Goal: Task Accomplishment & Management: Use online tool/utility

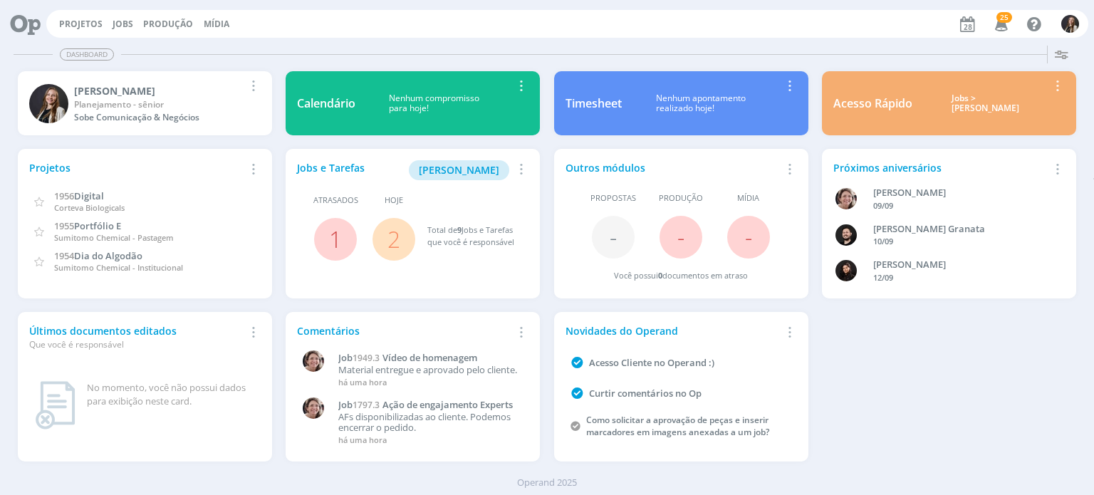
click at [390, 244] on link "2" at bounding box center [393, 239] width 13 height 31
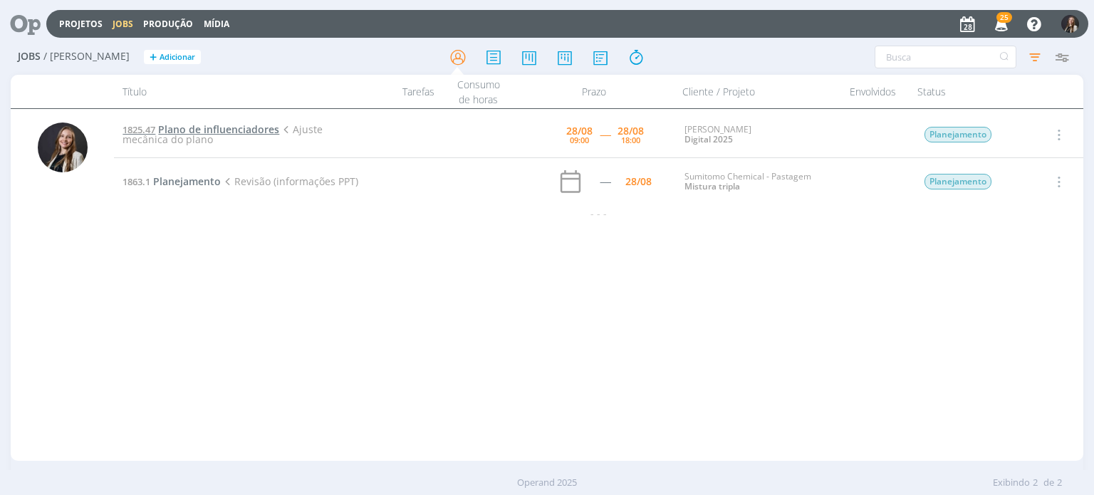
click at [232, 130] on span "Plano de influenciadores" at bounding box center [218, 129] width 121 height 14
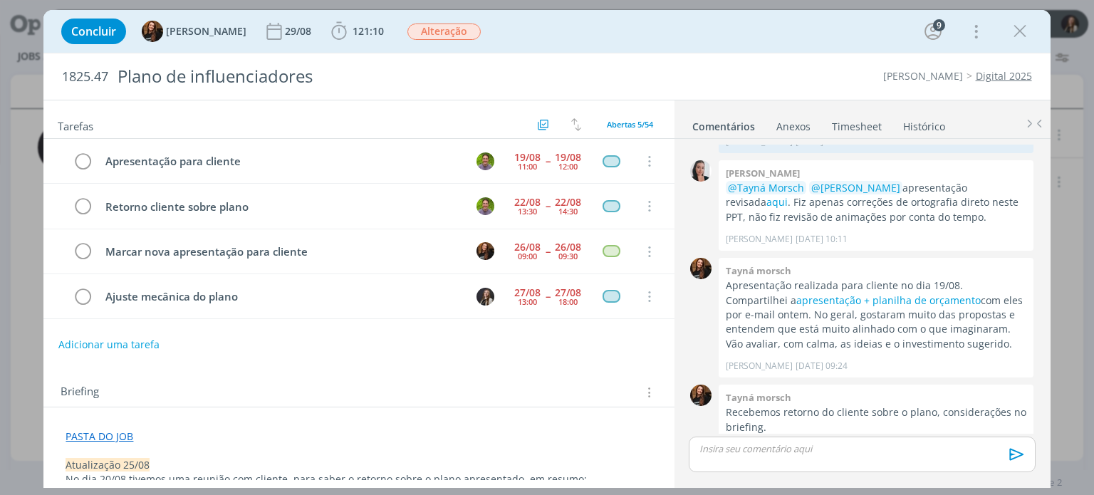
scroll to position [41, 0]
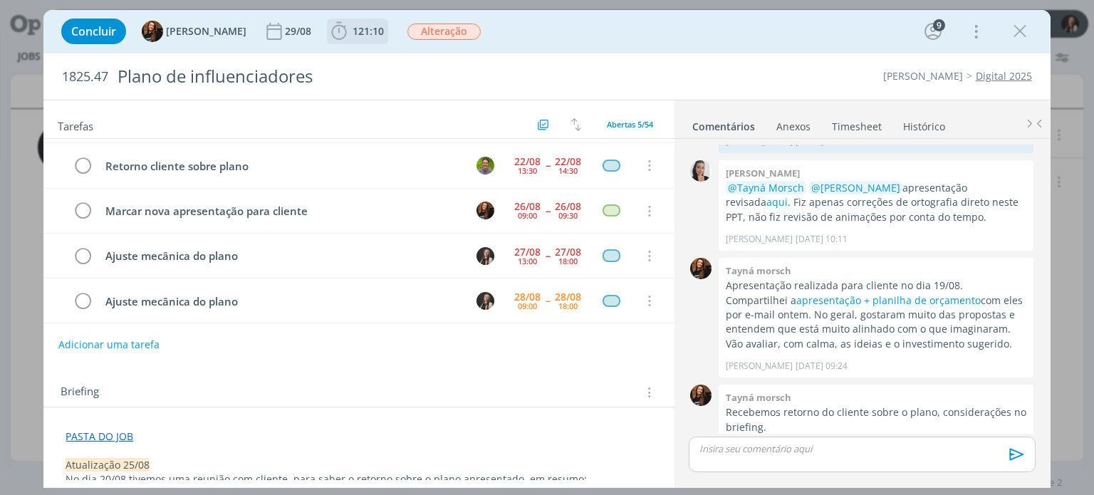
click at [350, 31] on b "121:10" at bounding box center [368, 31] width 37 height 10
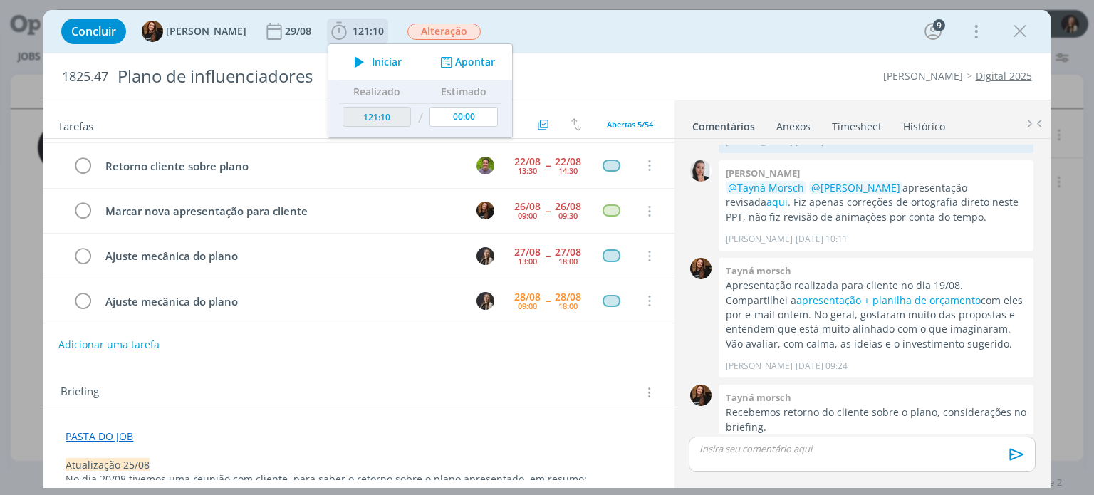
click at [373, 60] on span "Iniciar" at bounding box center [387, 62] width 30 height 10
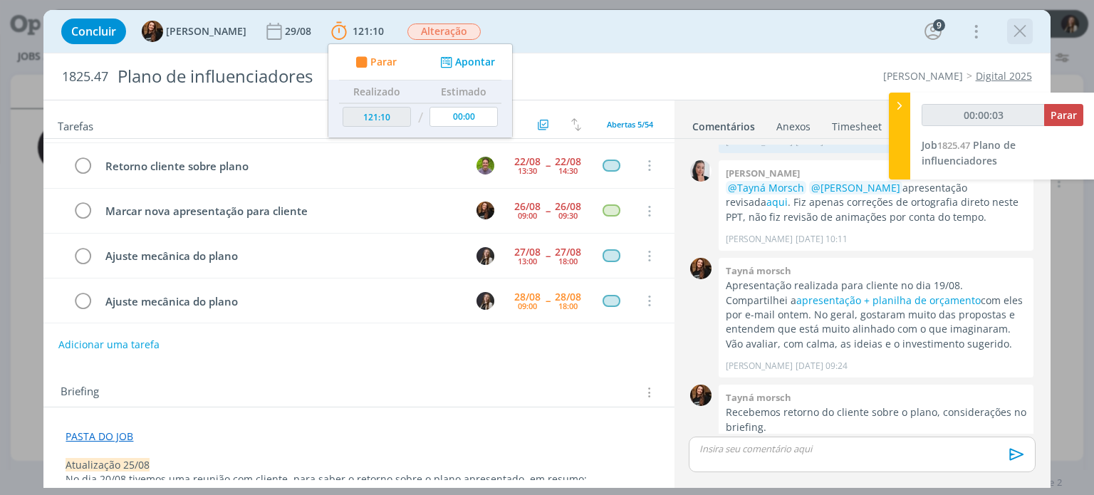
click at [1019, 31] on icon "dialog" at bounding box center [1019, 31] width 21 height 21
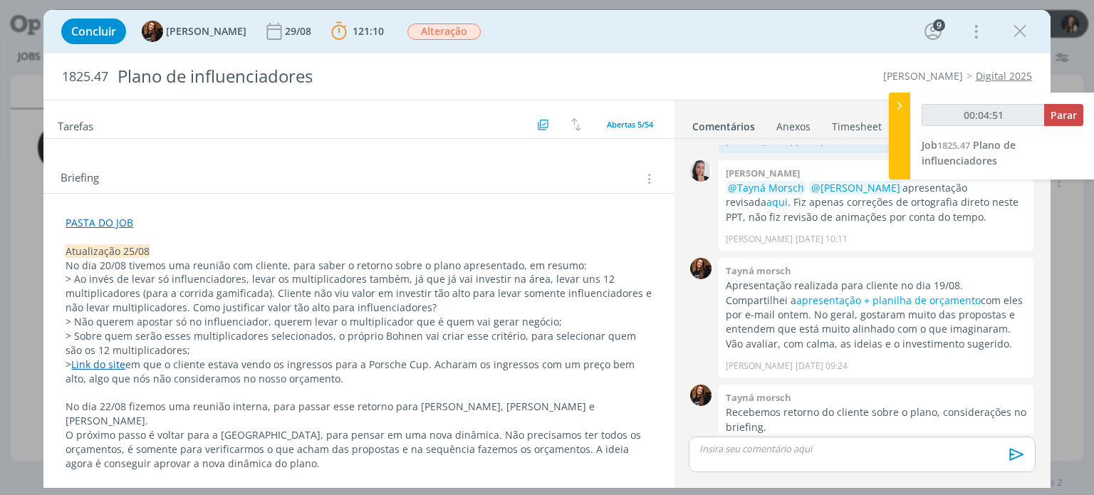
click at [115, 364] on link "Link do site" at bounding box center [98, 364] width 54 height 14
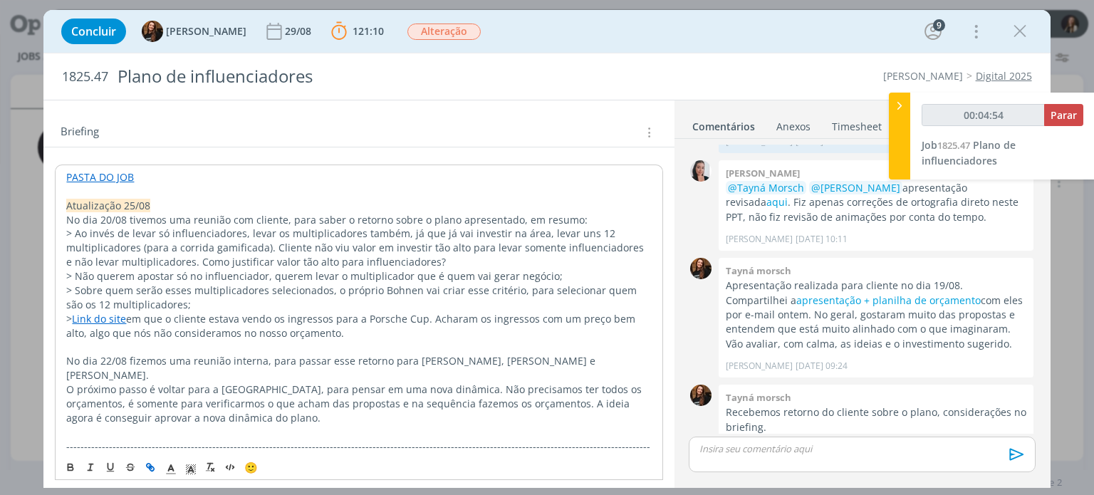
scroll to position [356, 0]
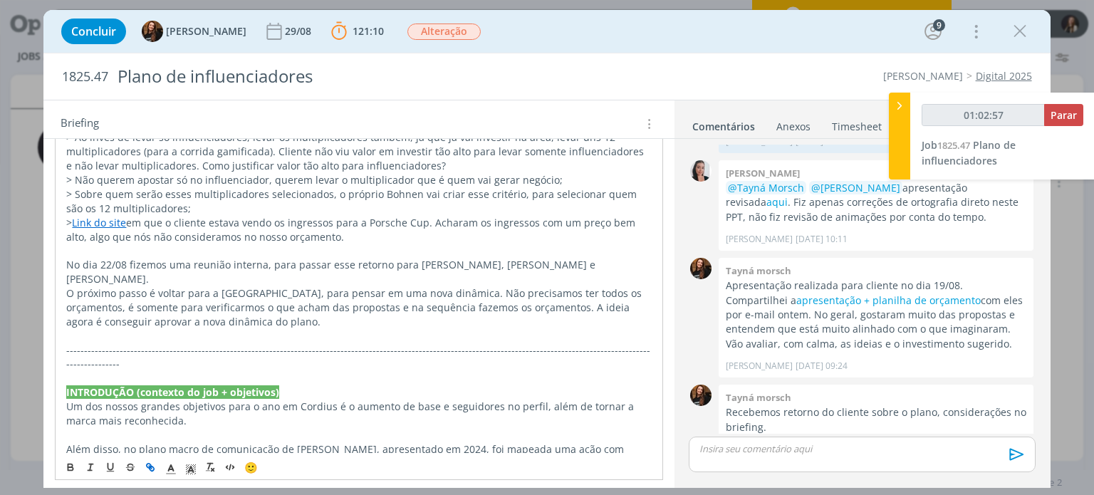
type input "01:03:57"
